Goal: Task Accomplishment & Management: Use online tool/utility

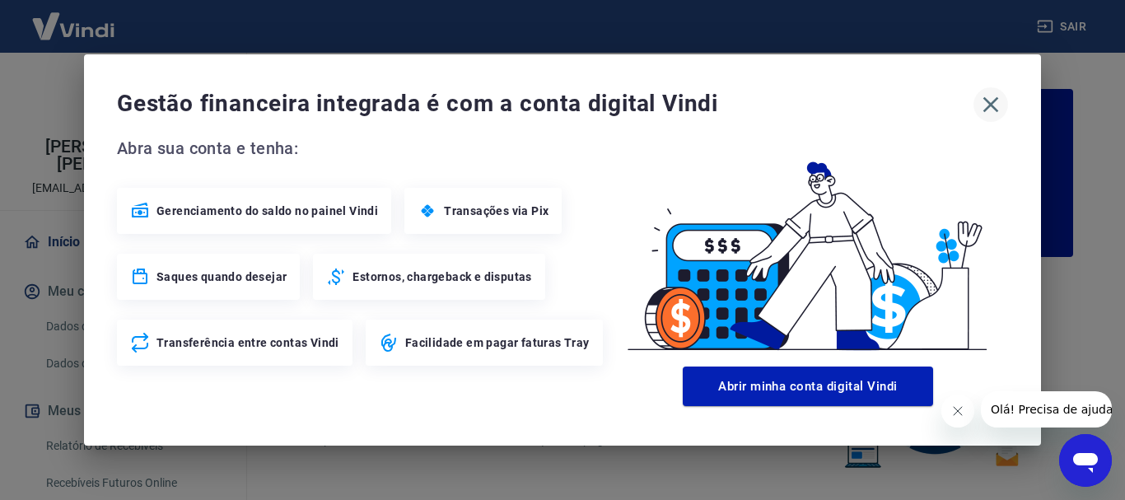
click at [986, 107] on icon "button" at bounding box center [990, 104] width 26 height 26
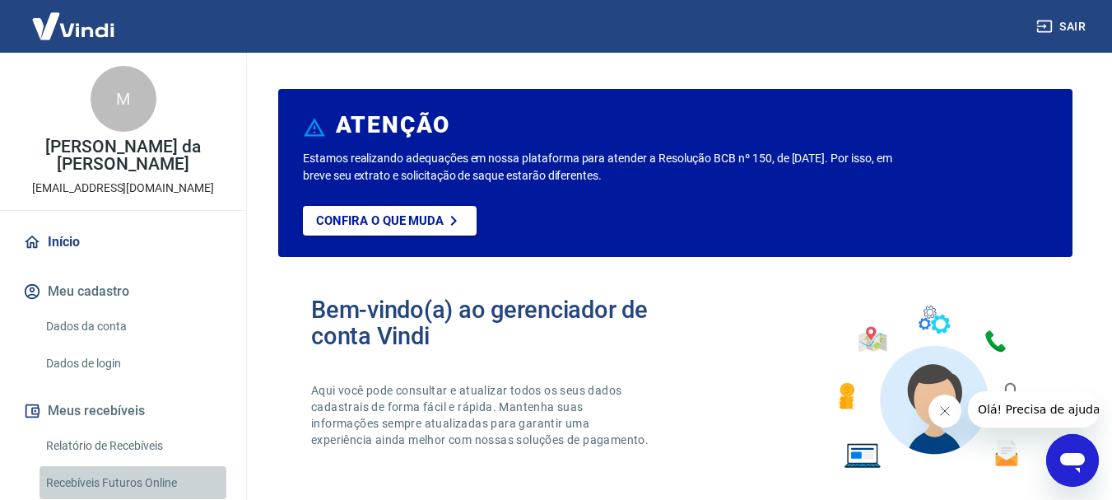
click at [133, 466] on link "Recebíveis Futuros Online" at bounding box center [133, 483] width 187 height 34
